Goal: Task Accomplishment & Management: Complete application form

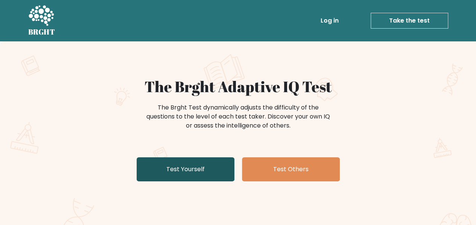
click at [193, 167] on link "Test Yourself" at bounding box center [185, 169] width 98 height 24
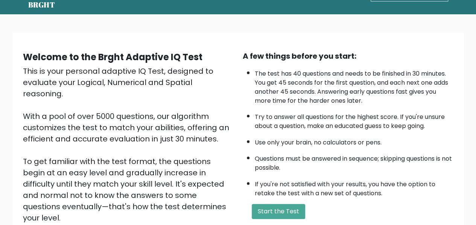
scroll to position [38, 0]
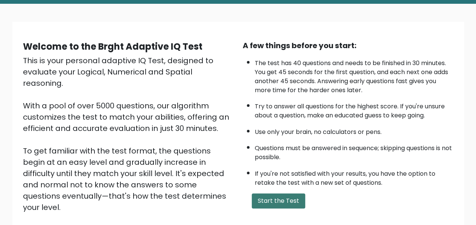
click at [273, 200] on button "Start the Test" at bounding box center [278, 200] width 53 height 15
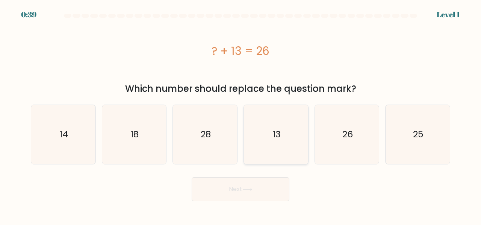
click at [274, 128] on text "13" at bounding box center [277, 134] width 8 height 12
click at [241, 114] on input "d. 13" at bounding box center [241, 113] width 0 height 2
radio input "true"
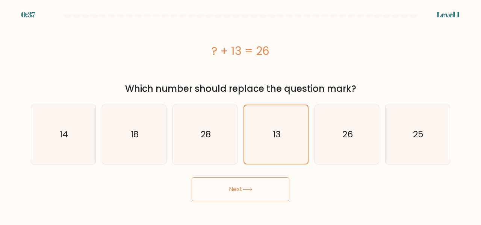
click at [258, 189] on button "Next" at bounding box center [241, 189] width 98 height 24
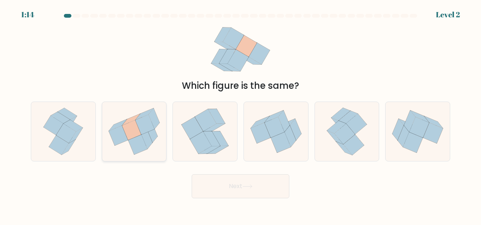
click at [157, 134] on icon at bounding box center [148, 132] width 20 height 20
click at [241, 114] on input "b." at bounding box center [241, 113] width 0 height 2
radio input "true"
click at [217, 189] on button "Next" at bounding box center [241, 186] width 98 height 24
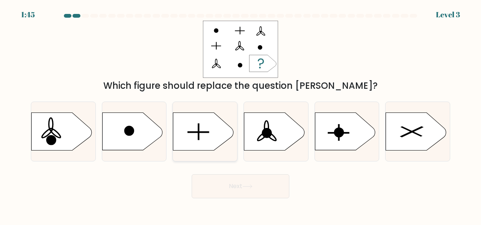
click at [199, 143] on icon at bounding box center [203, 132] width 60 height 38
click at [241, 114] on input "c." at bounding box center [241, 113] width 0 height 2
radio input "true"
click at [226, 182] on button "Next" at bounding box center [241, 186] width 98 height 24
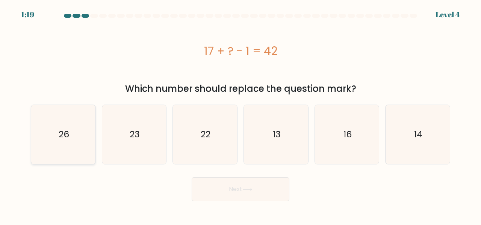
click at [38, 136] on icon "26" at bounding box center [63, 134] width 59 height 59
click at [241, 114] on input "a. 26" at bounding box center [241, 113] width 0 height 2
radio input "true"
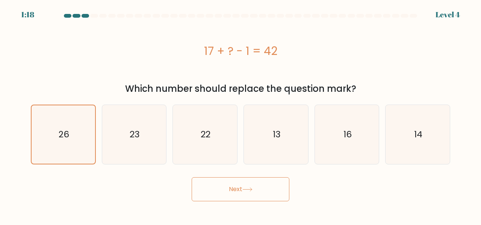
click at [227, 187] on button "Next" at bounding box center [241, 189] width 98 height 24
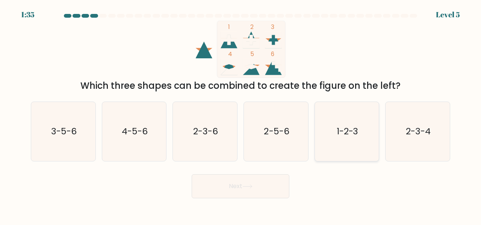
click at [341, 133] on text "1-2-3" at bounding box center [348, 131] width 22 height 12
click at [241, 114] on input "e. 1-2-3" at bounding box center [241, 113] width 0 height 2
radio input "true"
click at [267, 184] on button "Next" at bounding box center [241, 186] width 98 height 24
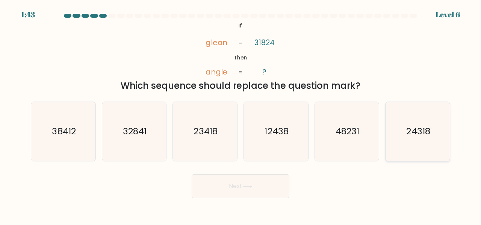
click at [434, 140] on icon "24318" at bounding box center [417, 131] width 59 height 59
click at [241, 114] on input "f. 24318" at bounding box center [241, 113] width 0 height 2
radio input "true"
click at [250, 190] on button "Next" at bounding box center [241, 186] width 98 height 24
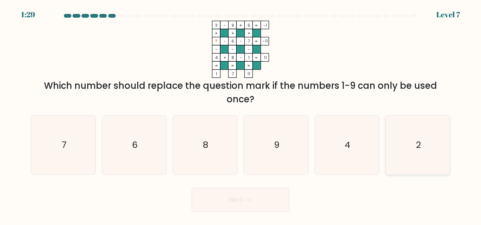
click at [425, 151] on icon "2" at bounding box center [417, 144] width 59 height 59
click at [241, 114] on input "f. 2" at bounding box center [241, 113] width 0 height 2
radio input "true"
click at [216, 204] on button "Next" at bounding box center [241, 200] width 98 height 24
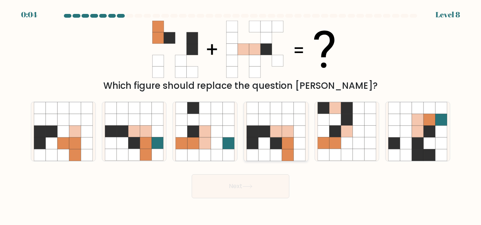
click at [271, 152] on icon at bounding box center [276, 155] width 12 height 12
click at [241, 114] on input "d." at bounding box center [241, 113] width 0 height 2
radio input "true"
click at [253, 184] on button "Next" at bounding box center [241, 186] width 98 height 24
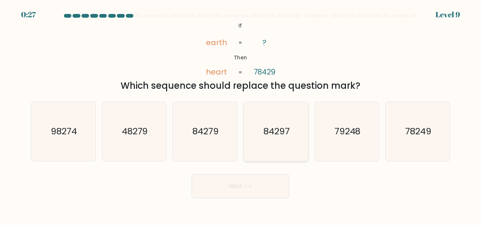
click at [259, 122] on icon "84297" at bounding box center [276, 131] width 59 height 59
click at [241, 114] on input "d. 84297" at bounding box center [241, 113] width 0 height 2
radio input "true"
click at [252, 187] on icon at bounding box center [247, 186] width 9 height 3
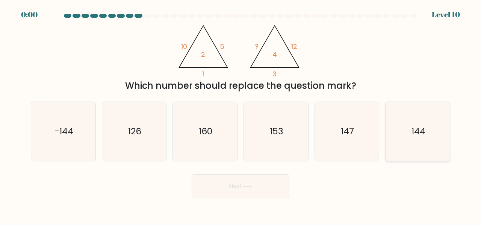
click at [417, 130] on text "144" at bounding box center [419, 131] width 14 height 12
click at [241, 114] on input "f. 144" at bounding box center [241, 113] width 0 height 2
radio input "true"
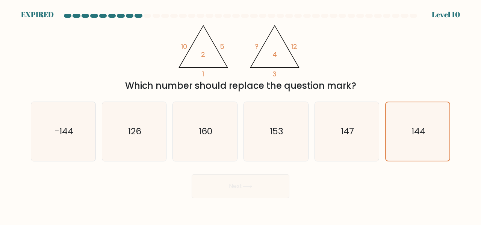
click at [218, 188] on div "Next" at bounding box center [240, 184] width 429 height 28
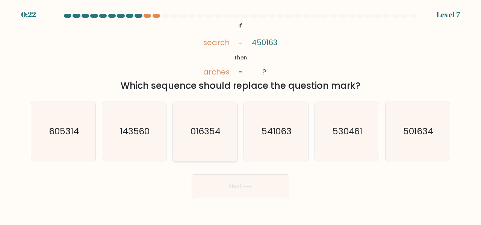
click at [192, 136] on text "016354" at bounding box center [206, 131] width 30 height 12
click at [241, 114] on input "c. 016354" at bounding box center [241, 113] width 0 height 2
radio input "true"
click at [224, 192] on button "Next" at bounding box center [241, 186] width 98 height 24
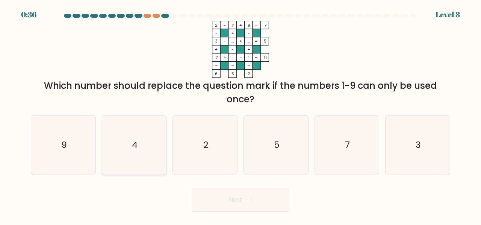
click at [139, 148] on icon "4" at bounding box center [134, 144] width 59 height 59
click at [241, 114] on input "b. 4" at bounding box center [241, 113] width 0 height 2
radio input "true"
click at [273, 200] on button "Next" at bounding box center [241, 200] width 98 height 24
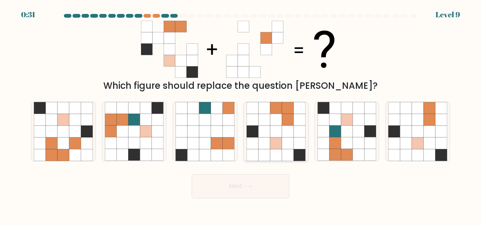
click at [293, 124] on icon at bounding box center [288, 120] width 12 height 12
click at [241, 114] on input "d." at bounding box center [241, 113] width 0 height 2
radio input "true"
click at [247, 191] on button "Next" at bounding box center [241, 186] width 98 height 24
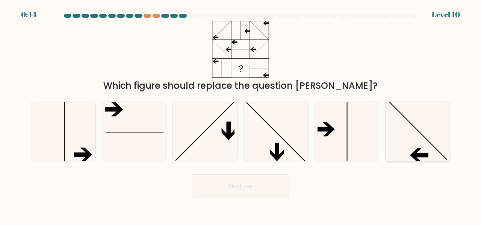
click at [402, 143] on icon at bounding box center [417, 131] width 59 height 59
click at [241, 114] on input "f." at bounding box center [241, 113] width 0 height 2
radio input "true"
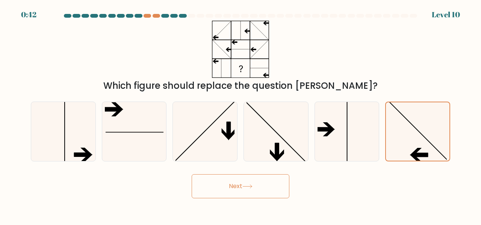
click at [271, 182] on button "Next" at bounding box center [241, 186] width 98 height 24
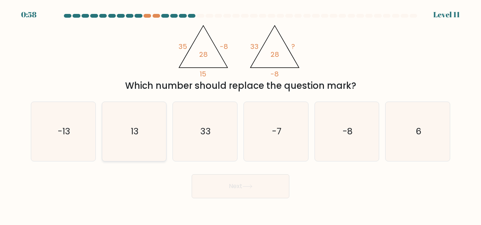
click at [126, 120] on icon "13" at bounding box center [134, 131] width 59 height 59
click at [241, 114] on input "b. 13" at bounding box center [241, 113] width 0 height 2
radio input "true"
click at [211, 190] on button "Next" at bounding box center [241, 186] width 98 height 24
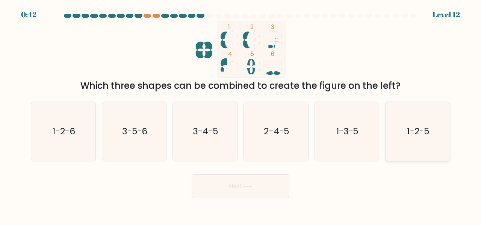
click at [409, 129] on text "1-2-5" at bounding box center [419, 131] width 22 height 12
click at [241, 114] on input "f. 1-2-5" at bounding box center [241, 113] width 0 height 2
radio input "true"
click at [265, 187] on button "Next" at bounding box center [241, 186] width 98 height 24
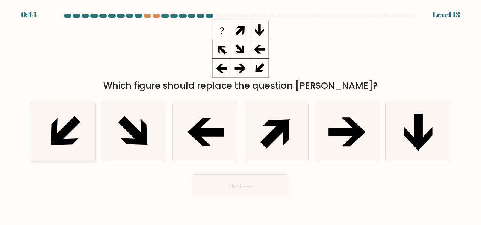
click at [79, 131] on icon at bounding box center [63, 131] width 59 height 59
click at [241, 114] on input "a." at bounding box center [241, 113] width 0 height 2
radio input "true"
click at [217, 185] on button "Next" at bounding box center [241, 186] width 98 height 24
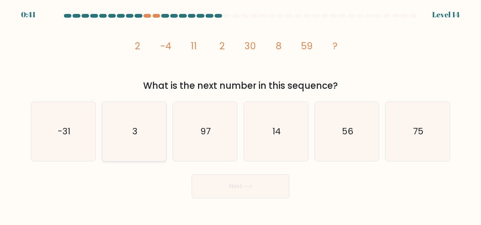
click at [131, 128] on icon "3" at bounding box center [134, 131] width 59 height 59
click at [241, 114] on input "b. 3" at bounding box center [241, 113] width 0 height 2
radio input "true"
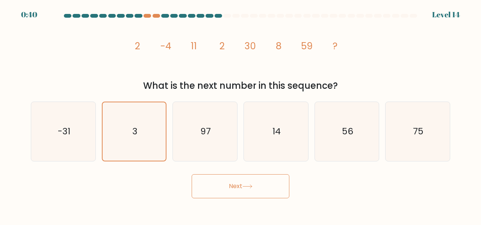
click at [209, 192] on button "Next" at bounding box center [241, 186] width 98 height 24
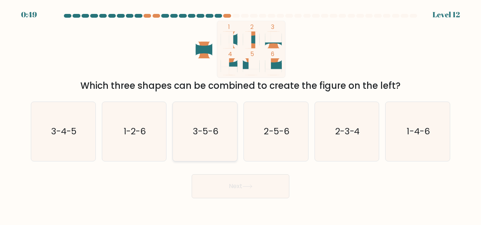
click at [211, 153] on icon "3-5-6" at bounding box center [205, 131] width 59 height 59
click at [241, 114] on input "c. 3-5-6" at bounding box center [241, 113] width 0 height 2
radio input "true"
click at [227, 180] on button "Next" at bounding box center [241, 186] width 98 height 24
